Goal: Use online tool/utility: Use online tool/utility

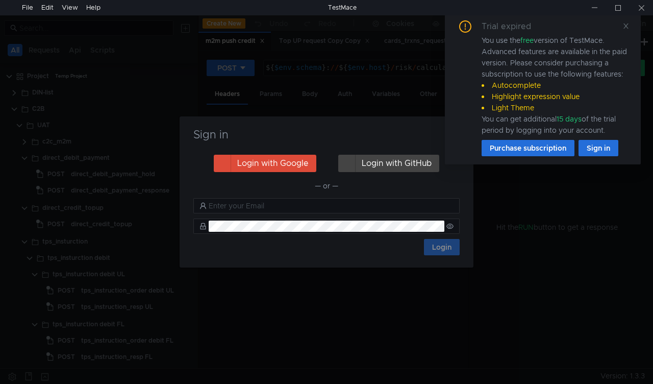
click at [420, 130] on h3 "Sign in" at bounding box center [326, 135] width 269 height 12
click at [630, 23] on div "Trial expired You use the free version of TestMace. Advanced features are avail…" at bounding box center [543, 88] width 196 height 152
click at [627, 24] on icon at bounding box center [626, 25] width 5 height 5
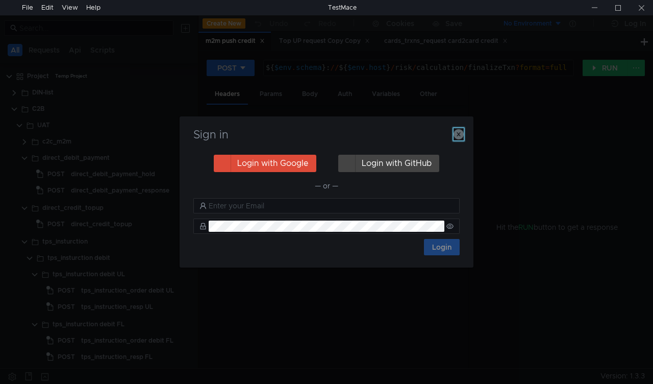
click at [461, 134] on icon "button" at bounding box center [459, 134] width 10 height 10
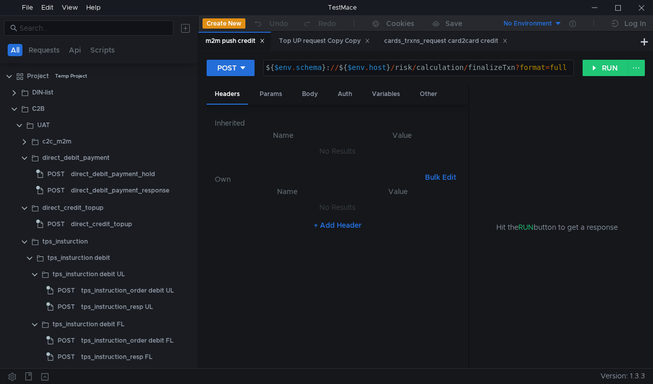
click at [557, 21] on button "No Environment" at bounding box center [526, 23] width 71 height 16
click at [524, 42] on li "No Environment" at bounding box center [526, 45] width 71 height 16
click at [270, 92] on div "Params" at bounding box center [271, 94] width 39 height 19
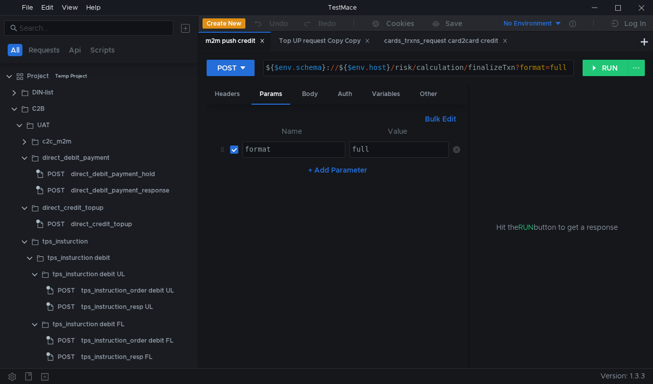
click at [551, 22] on div "No Environment" at bounding box center [528, 24] width 48 height 10
click at [522, 43] on li "No Environment" at bounding box center [526, 45] width 71 height 16
click at [596, 63] on button "RUN" at bounding box center [605, 68] width 45 height 16
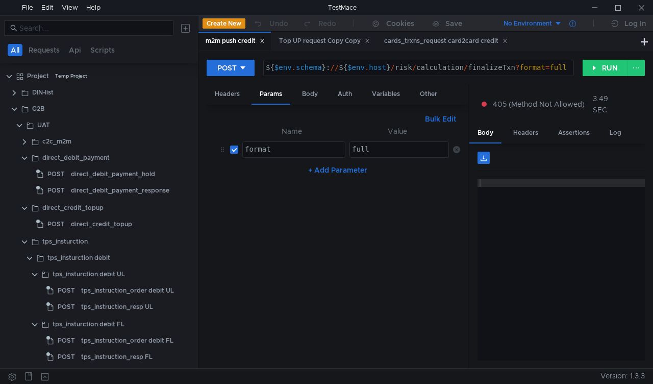
click at [573, 20] on icon at bounding box center [573, 23] width 7 height 7
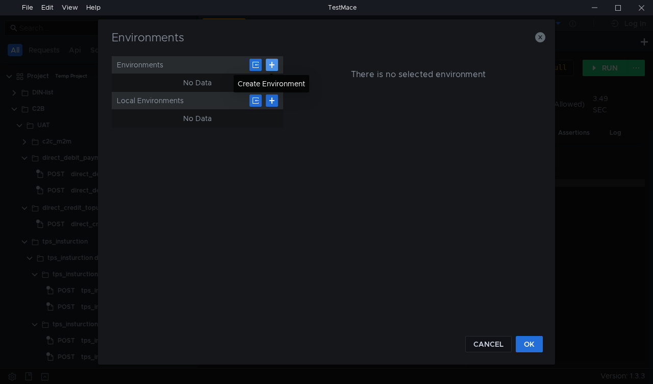
click at [269, 65] on button at bounding box center [272, 65] width 12 height 12
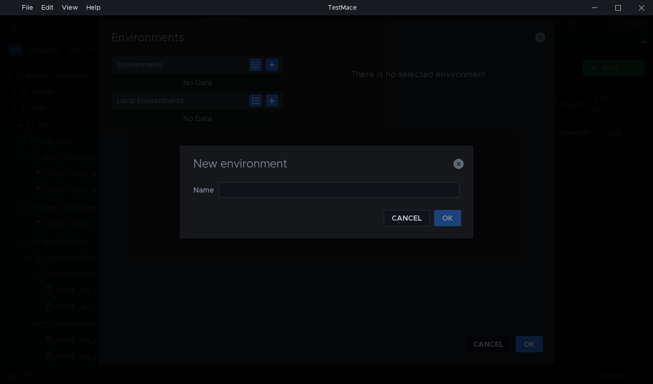
click at [451, 166] on h3 "New environment" at bounding box center [326, 164] width 269 height 12
click at [456, 165] on icon "button" at bounding box center [459, 164] width 10 height 10
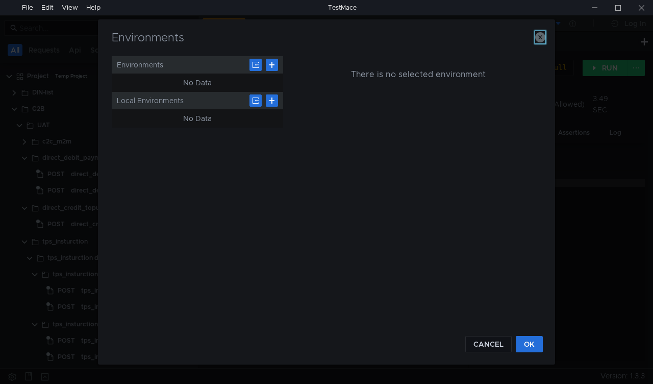
click at [542, 37] on icon "button" at bounding box center [540, 37] width 10 height 10
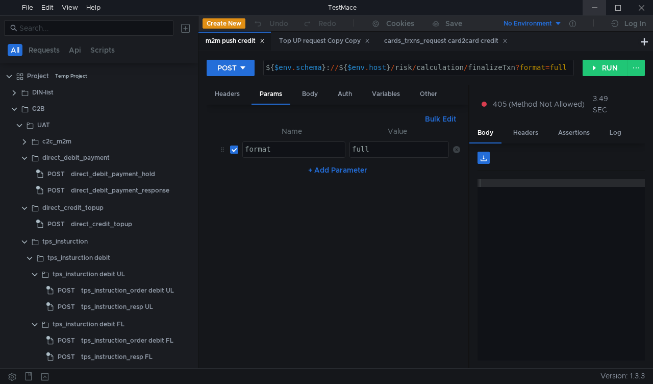
click at [596, 5] on div at bounding box center [594, 7] width 23 height 15
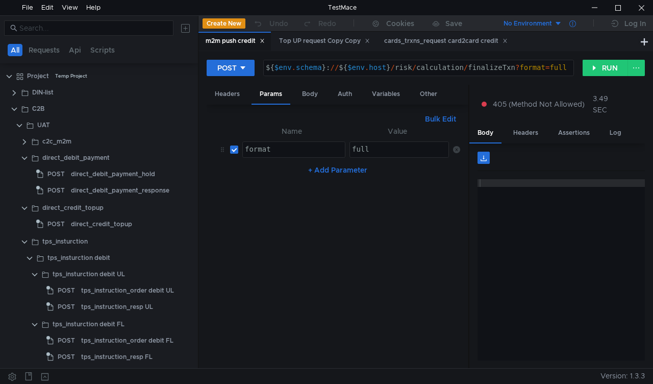
click at [574, 24] on icon at bounding box center [573, 23] width 7 height 7
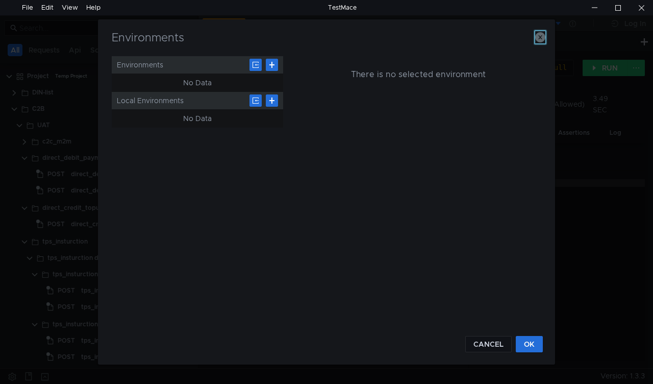
click at [541, 38] on icon "button" at bounding box center [540, 37] width 10 height 10
